Goal: Check status: Check status

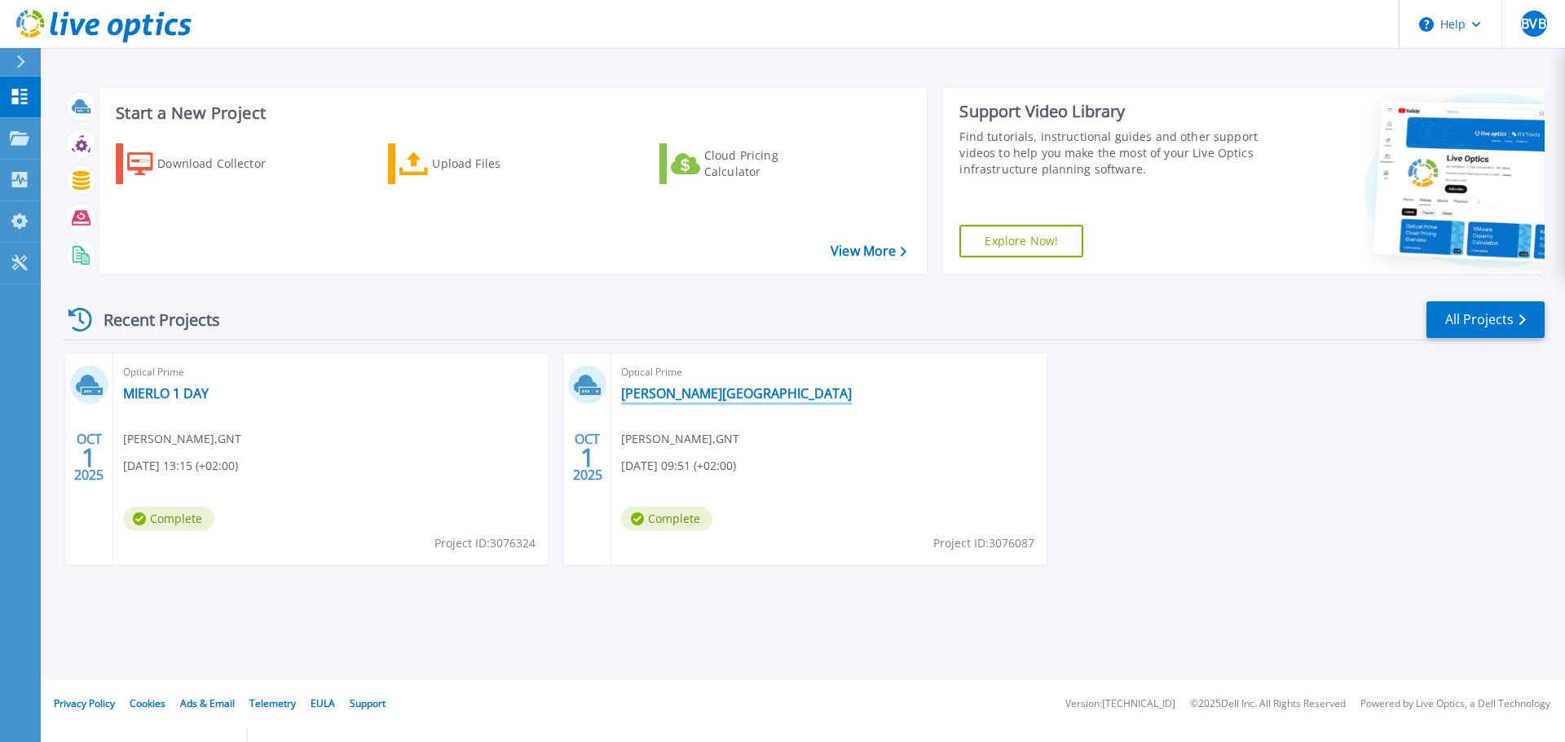
click at [707, 395] on link "[PERSON_NAME][GEOGRAPHIC_DATA]" at bounding box center [736, 393] width 231 height 16
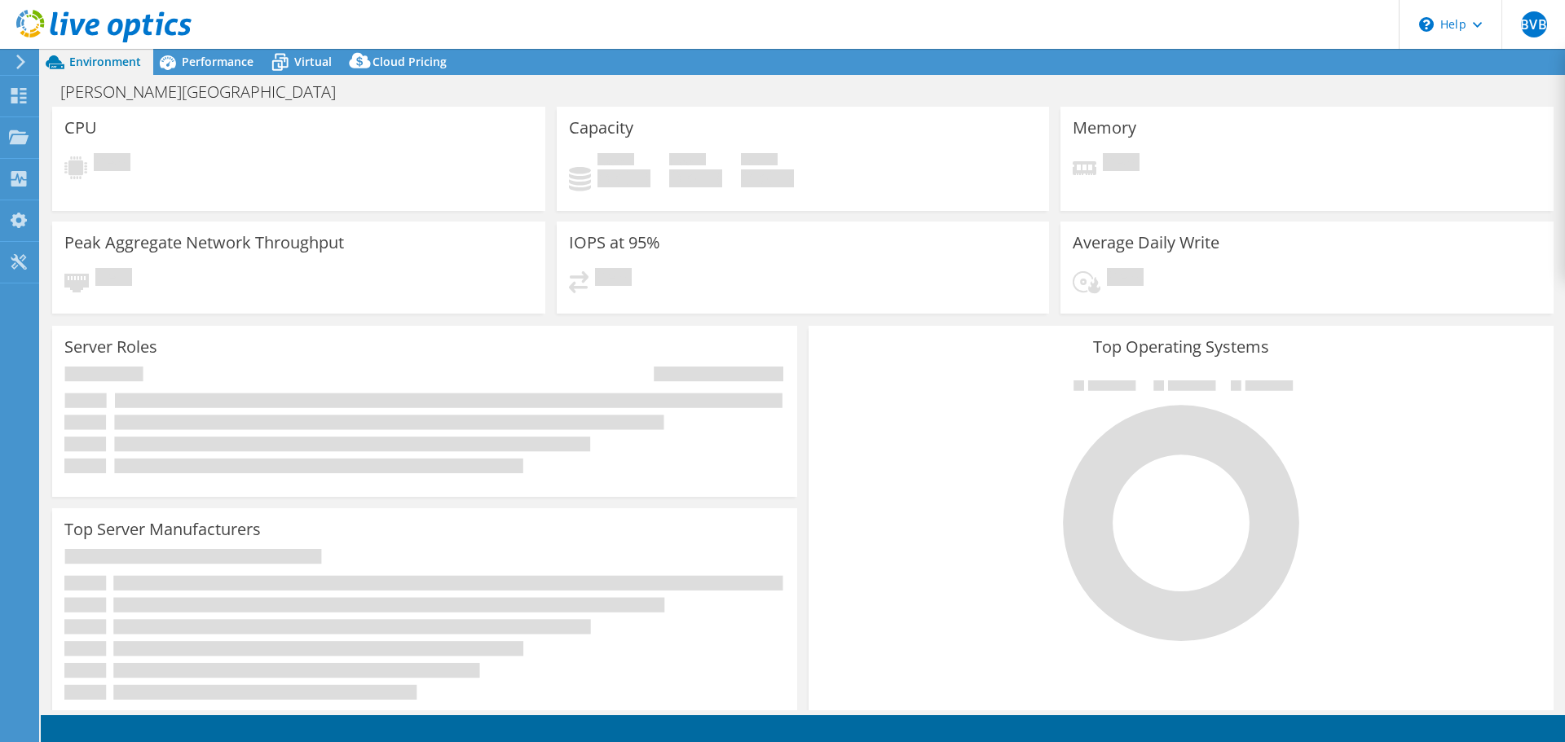
select select "USD"
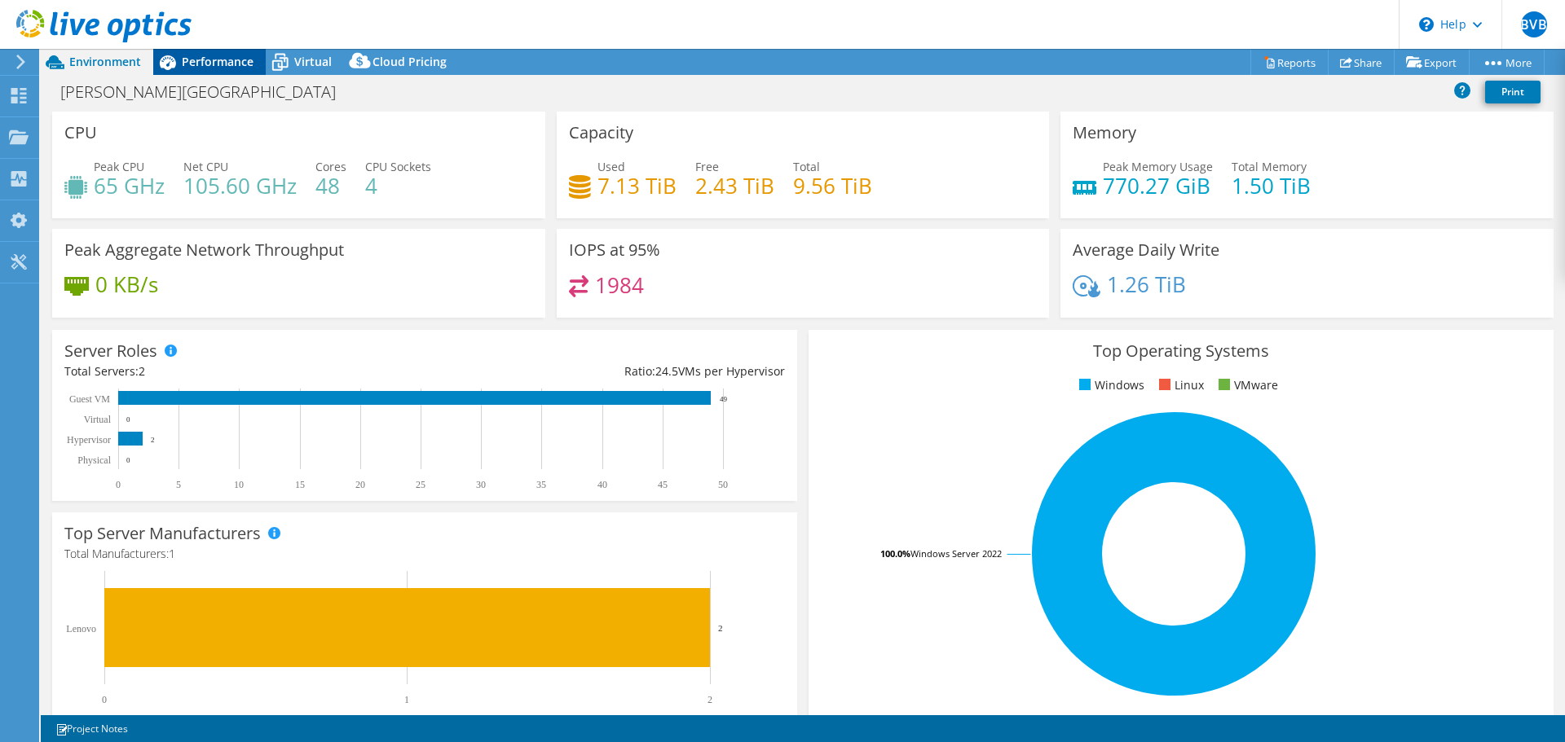
click at [216, 62] on span "Performance" at bounding box center [218, 61] width 72 height 15
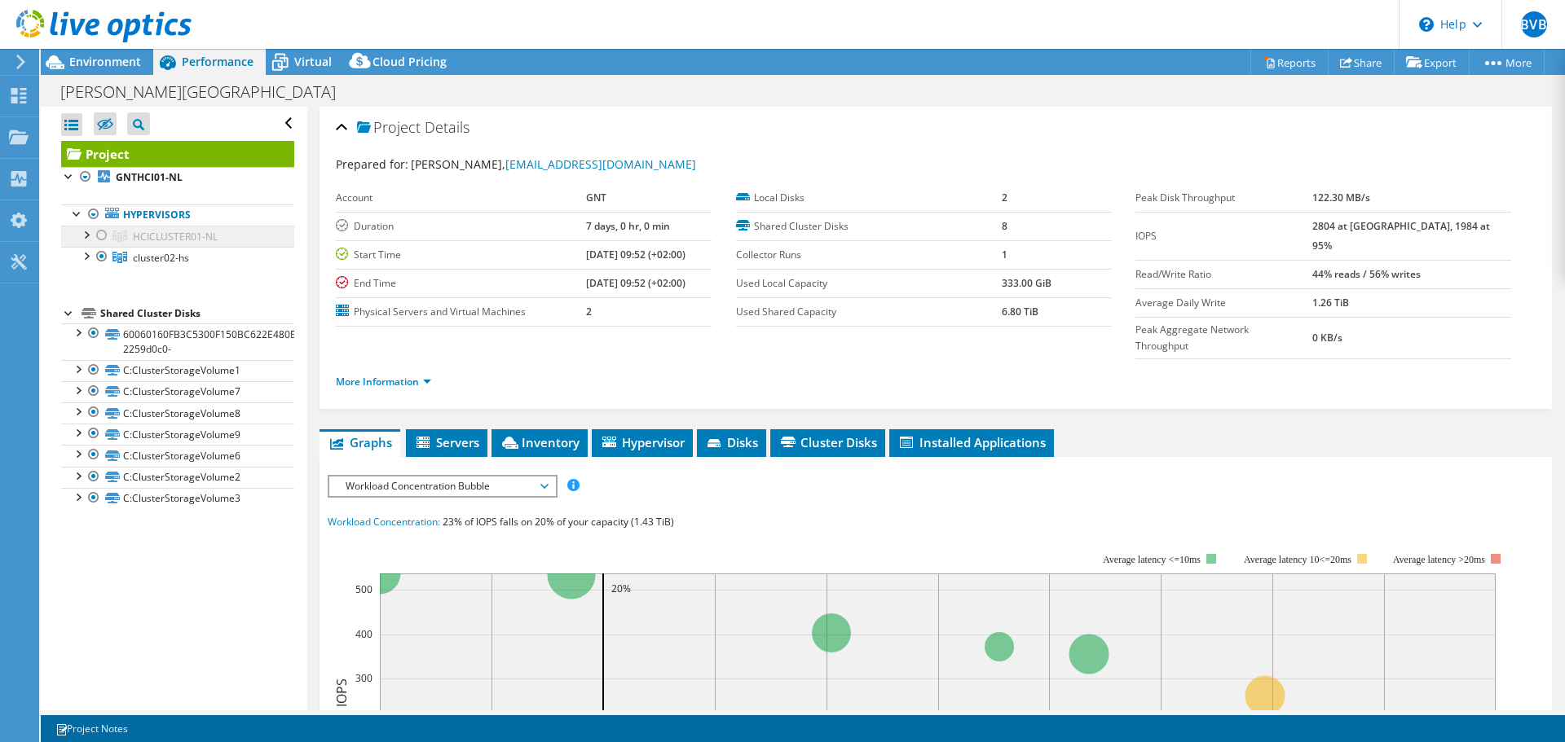
click at [137, 237] on span "HCICLUSTER01-NL" at bounding box center [175, 237] width 85 height 14
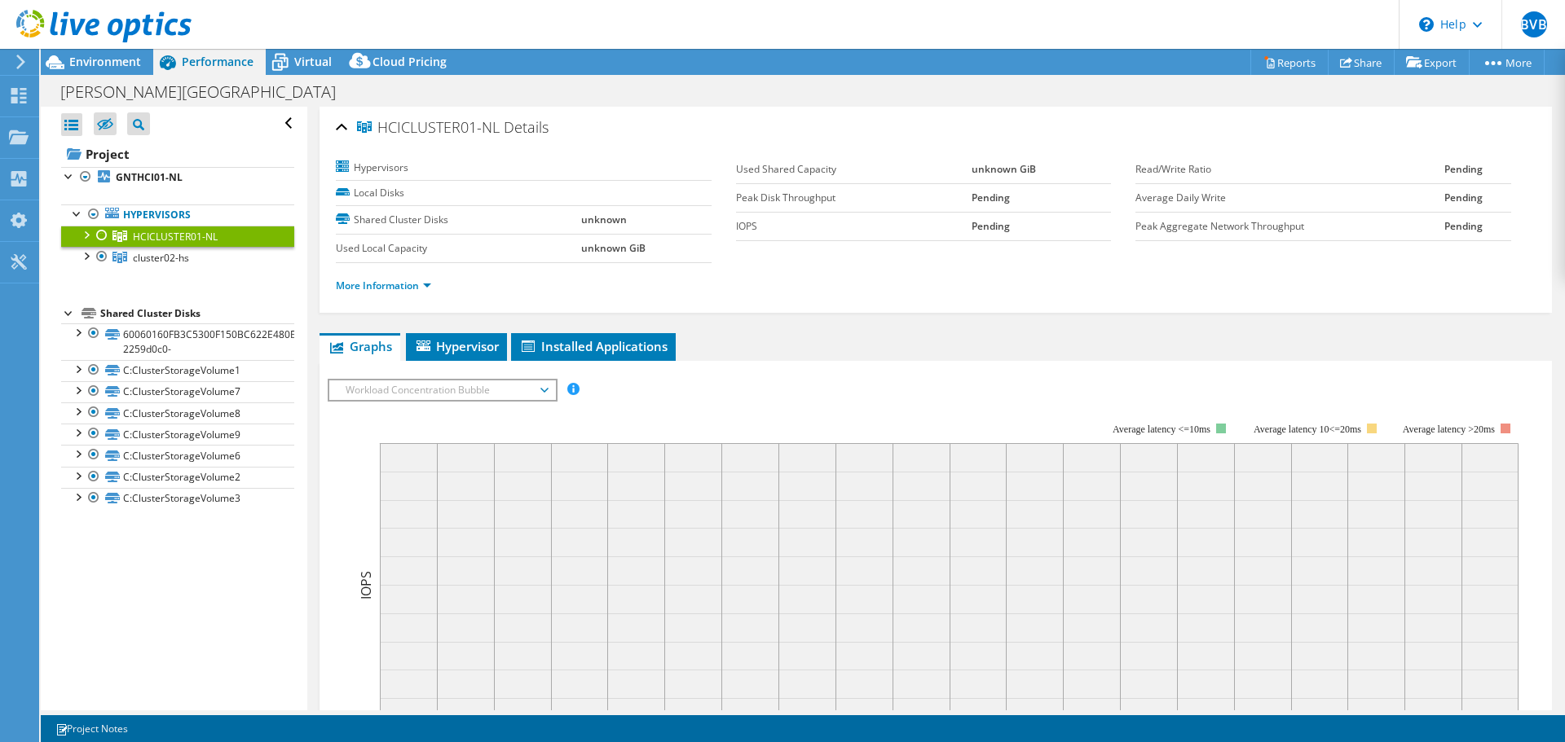
click at [86, 231] on div at bounding box center [85, 234] width 16 height 16
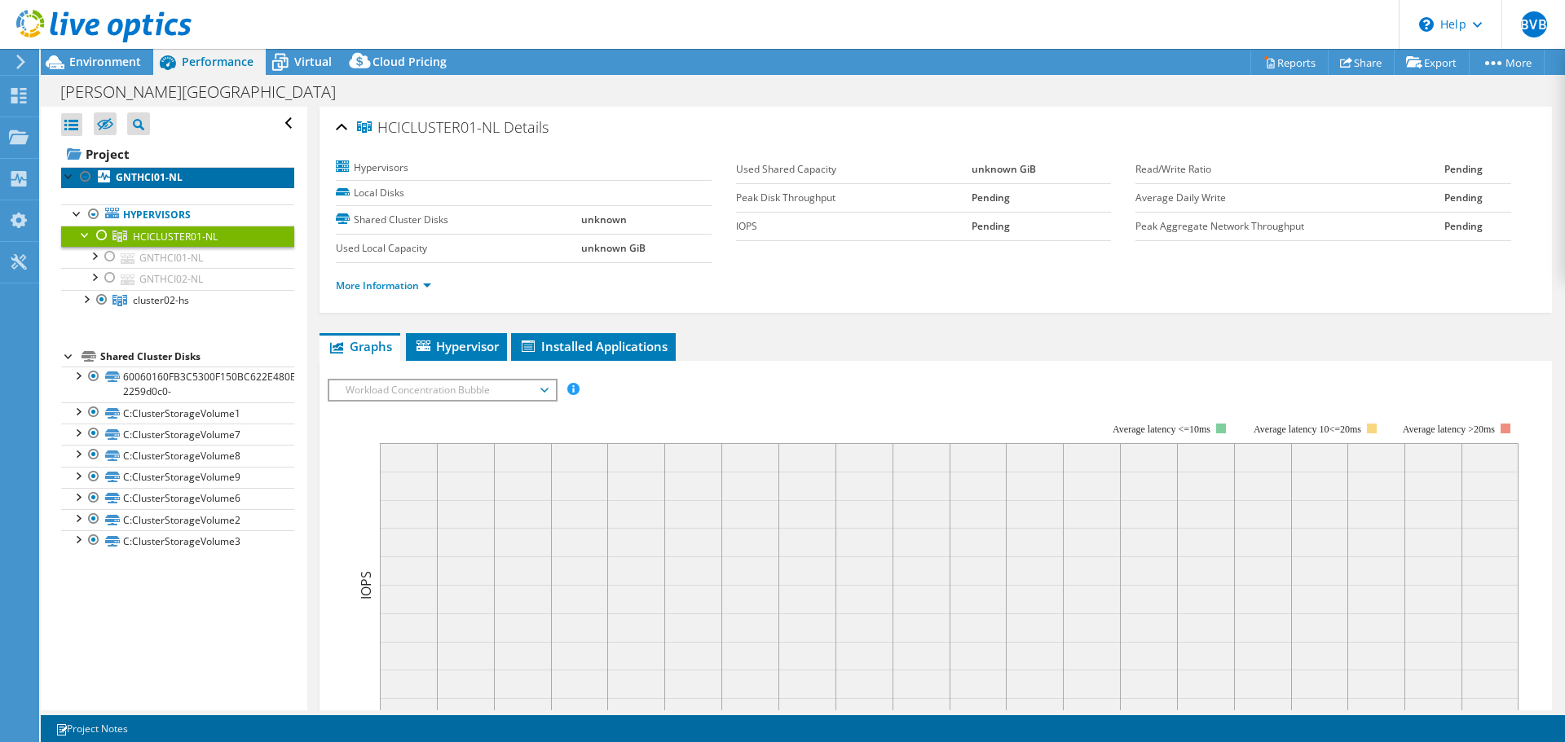
click at [137, 179] on b "GNTHCI01-NL" at bounding box center [149, 177] width 67 height 14
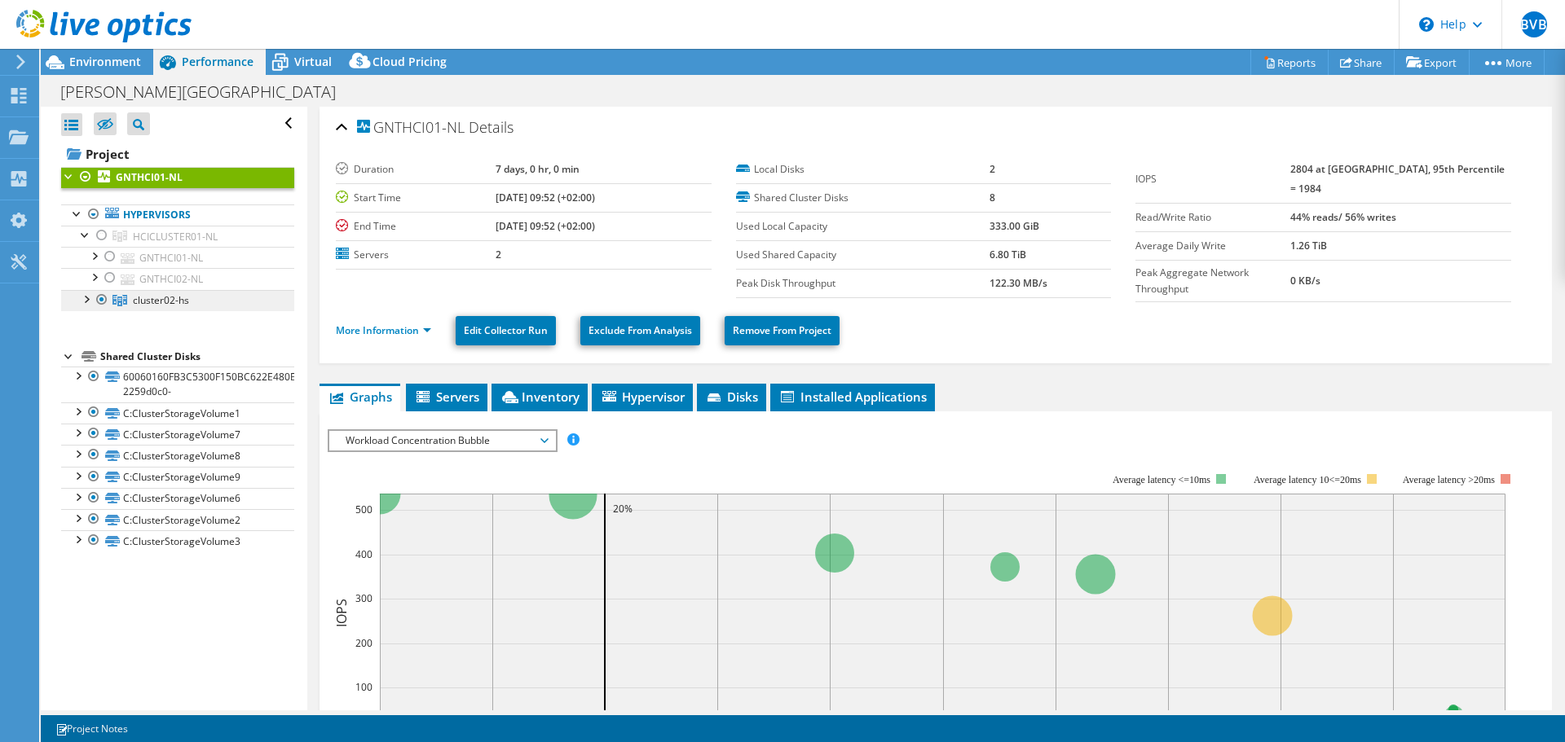
click at [171, 301] on span "cluster02-hs" at bounding box center [161, 300] width 56 height 14
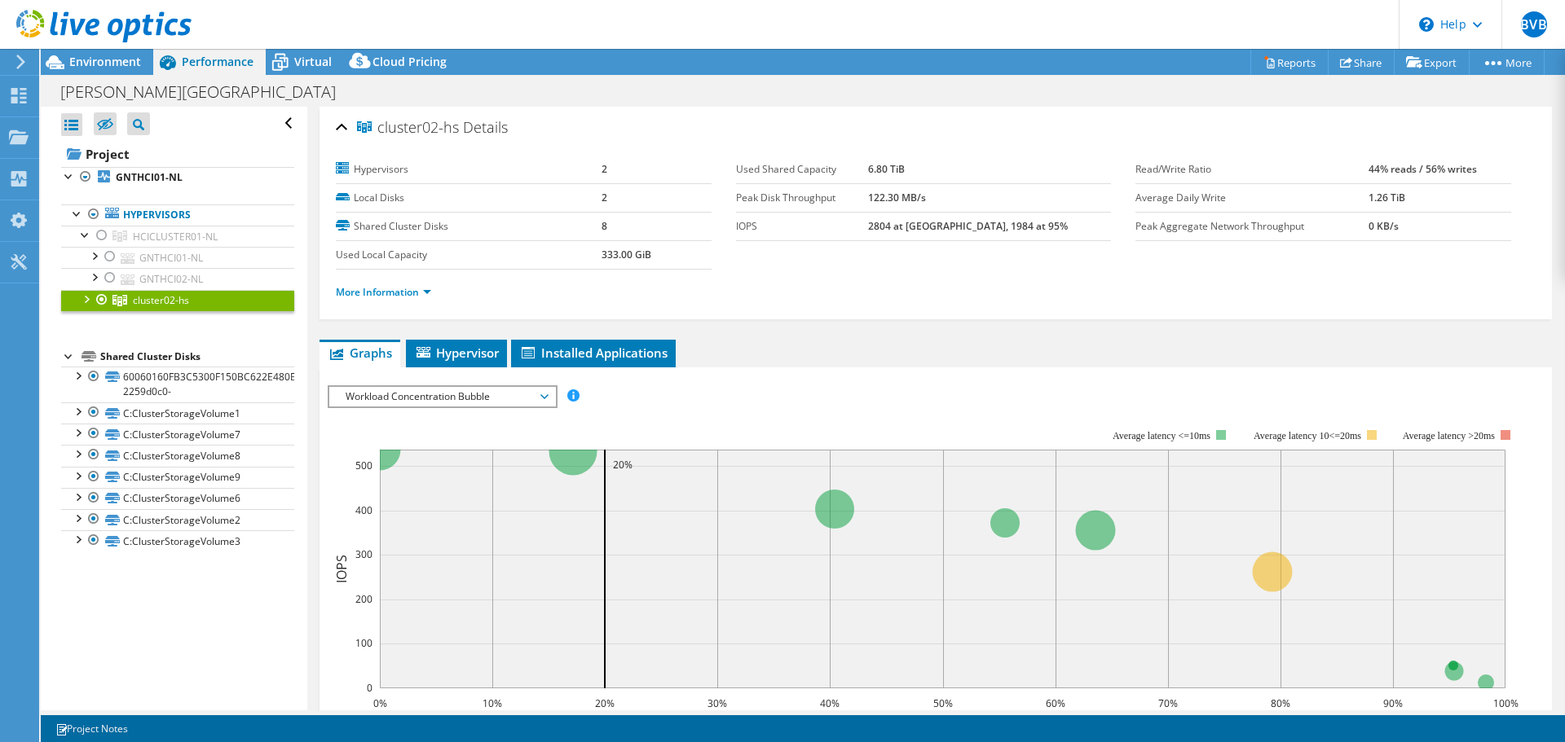
click at [82, 305] on div at bounding box center [85, 298] width 16 height 16
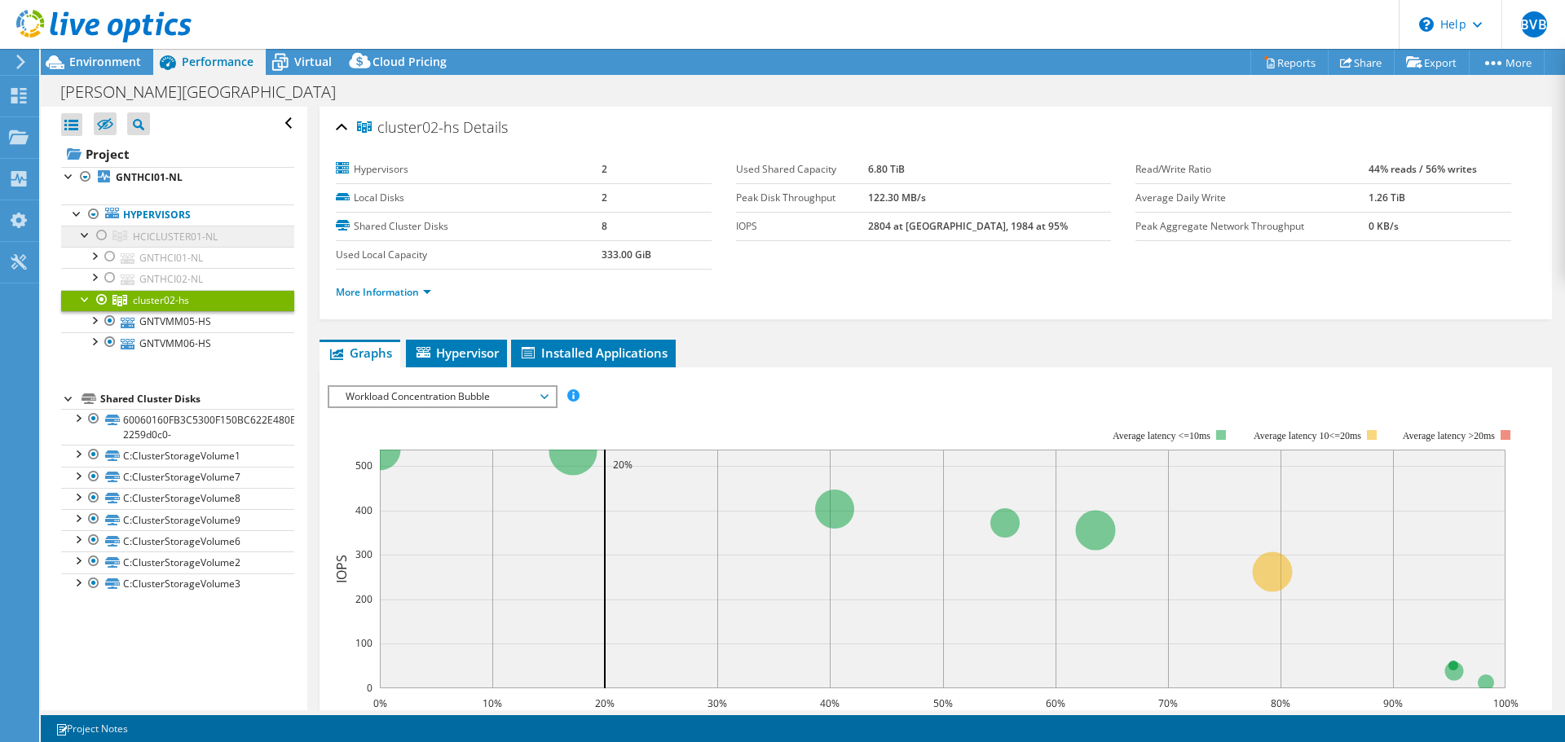
click at [150, 244] on link "HCICLUSTER01-NL" at bounding box center [177, 236] width 233 height 21
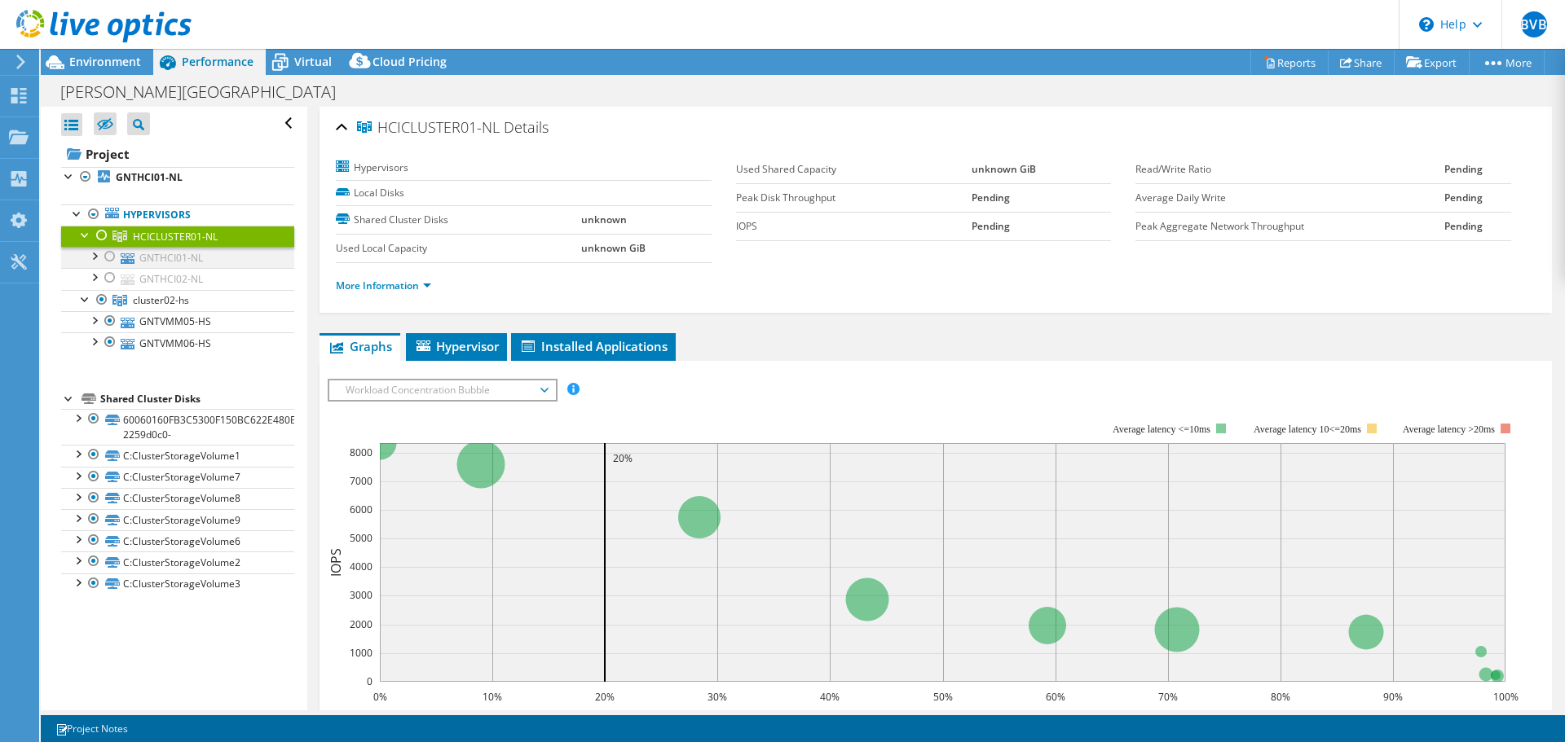
click at [100, 257] on div at bounding box center [94, 255] width 16 height 16
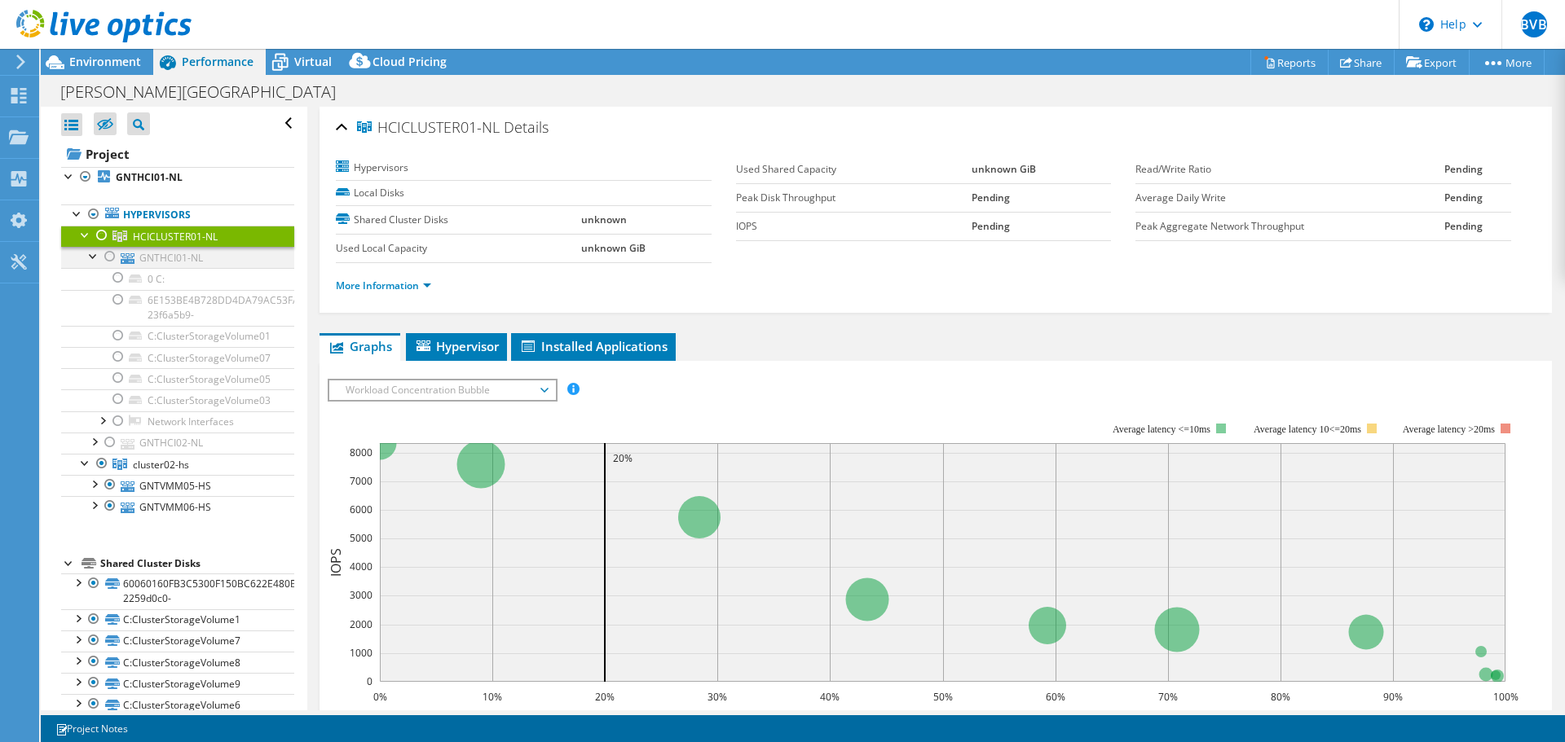
click at [100, 257] on div at bounding box center [94, 255] width 16 height 16
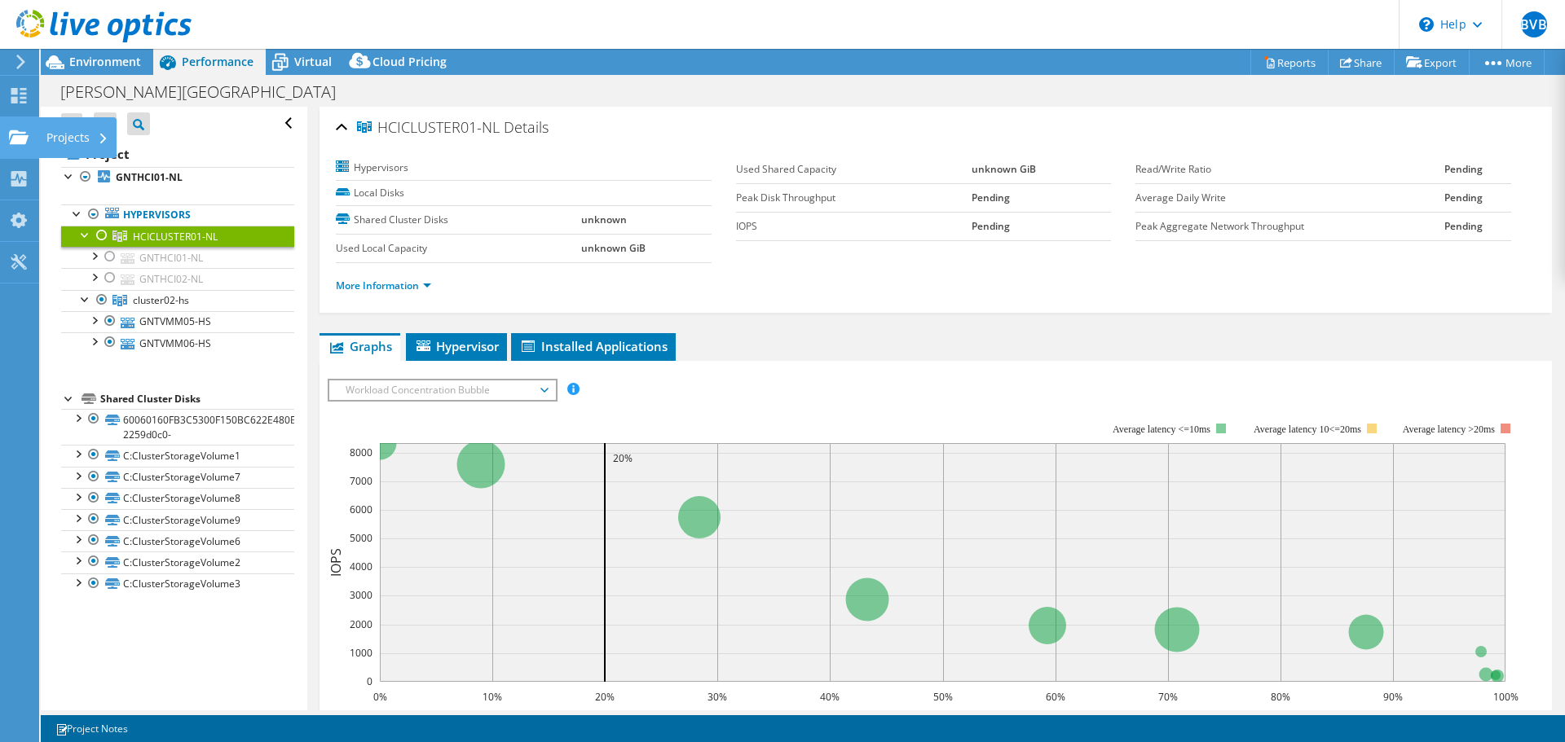
click at [15, 140] on use at bounding box center [19, 137] width 20 height 14
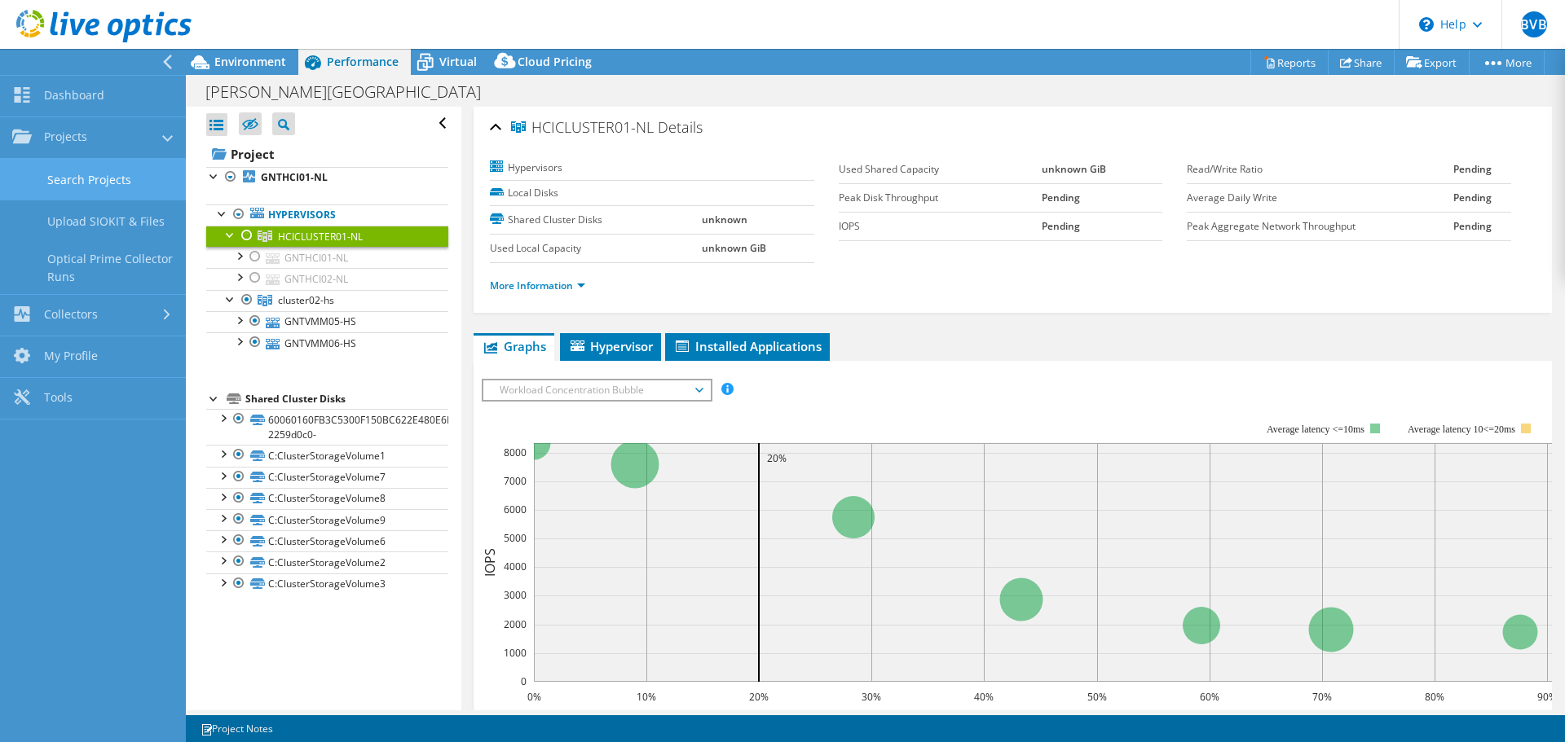
click at [64, 165] on link "Search Projects" at bounding box center [93, 180] width 186 height 42
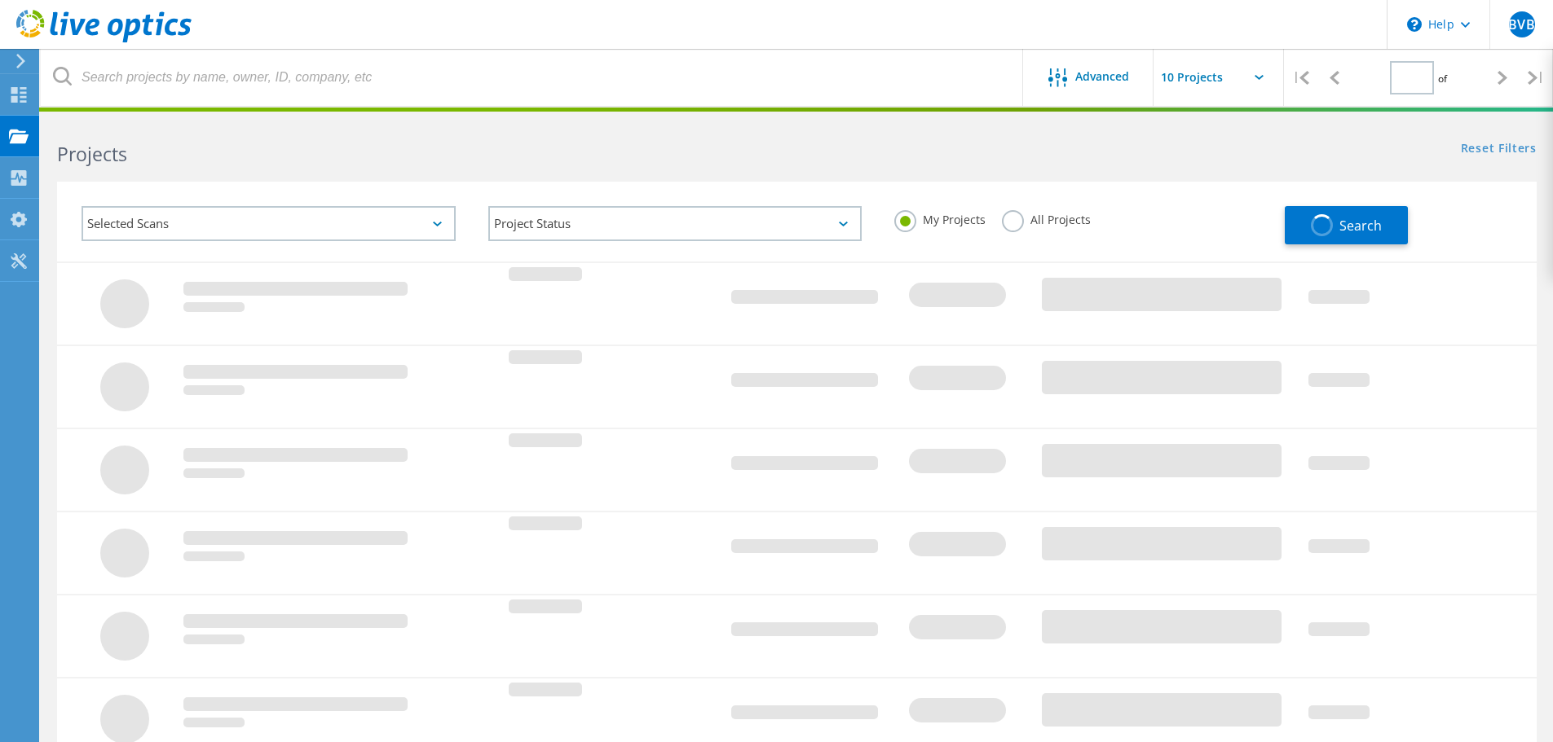
type input "1"
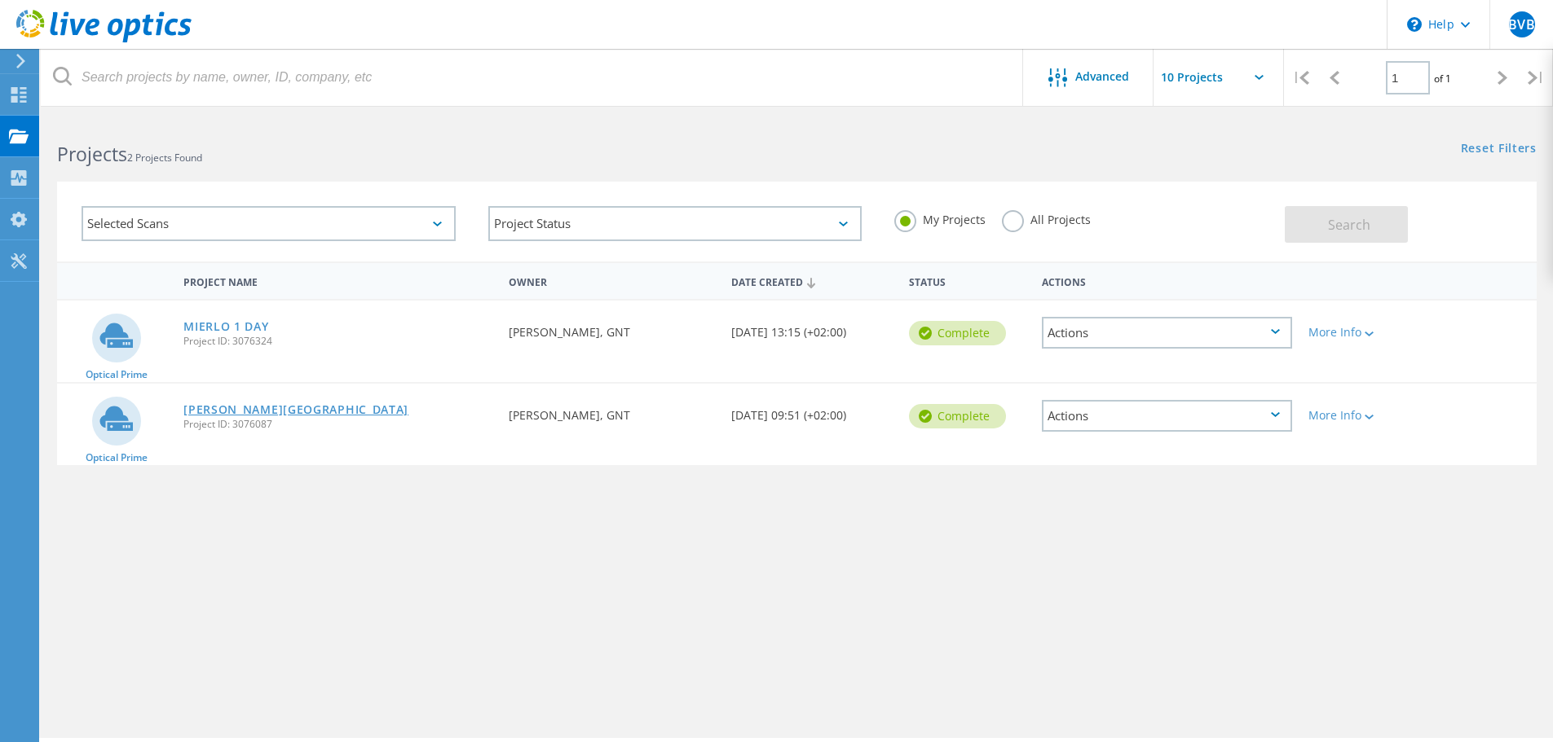
click at [259, 407] on link "[PERSON_NAME][GEOGRAPHIC_DATA]" at bounding box center [295, 409] width 225 height 11
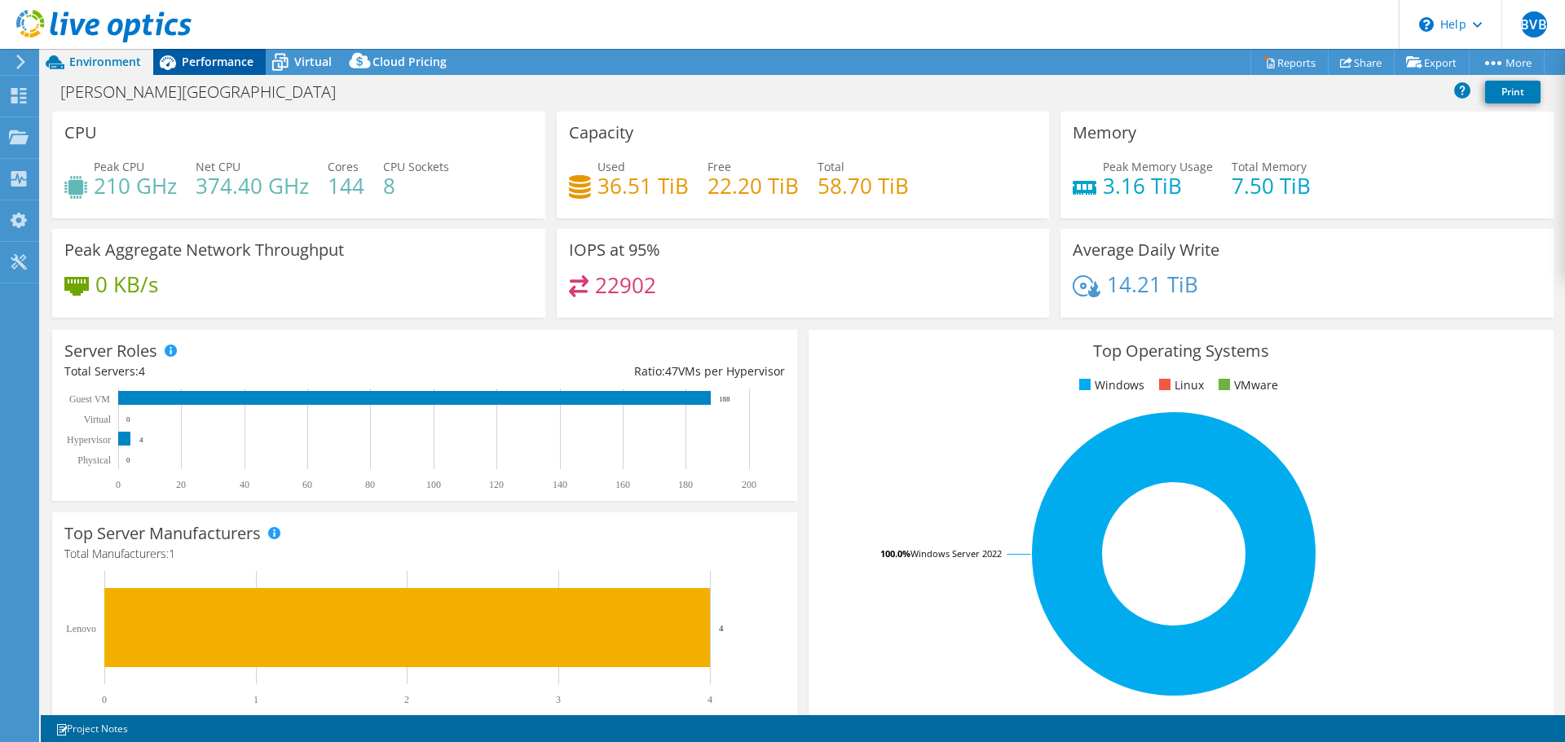
click at [227, 66] on span "Performance" at bounding box center [218, 61] width 72 height 15
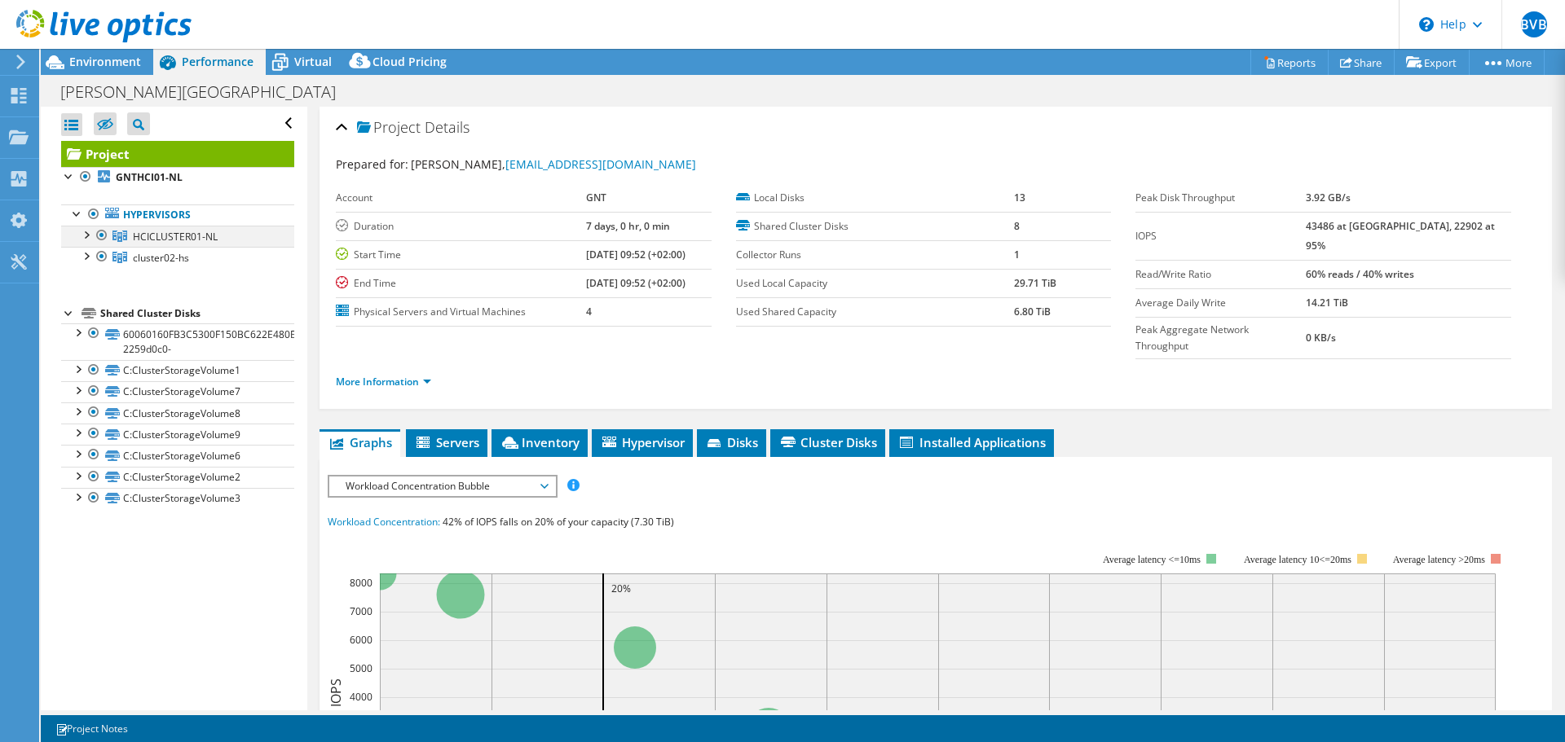
click at [86, 236] on div at bounding box center [85, 234] width 16 height 16
